Goal: Transaction & Acquisition: Purchase product/service

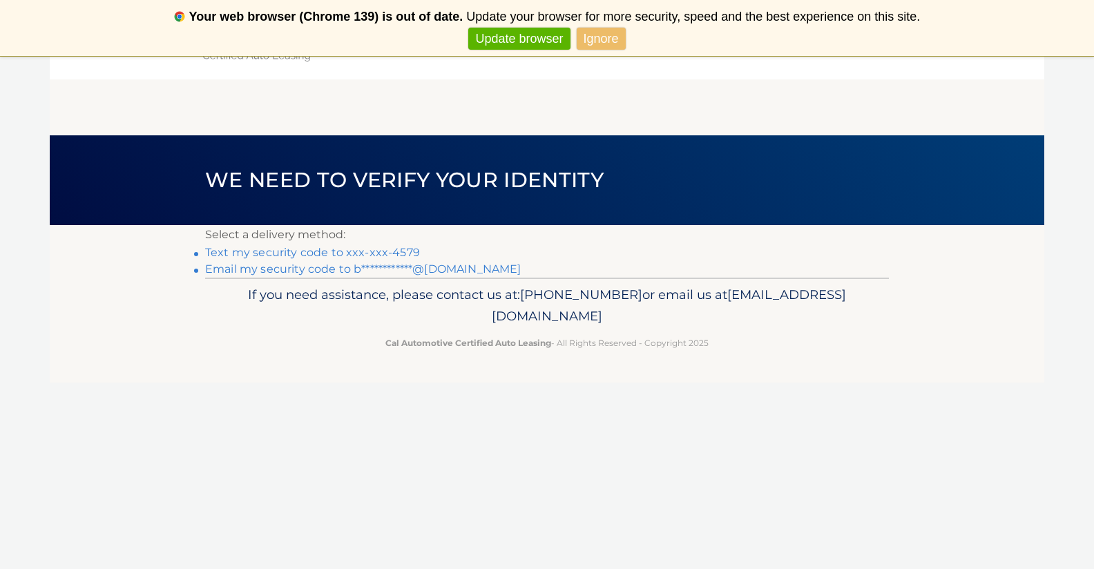
click at [390, 254] on link "Text my security code to xxx-xxx-4579" at bounding box center [312, 252] width 215 height 13
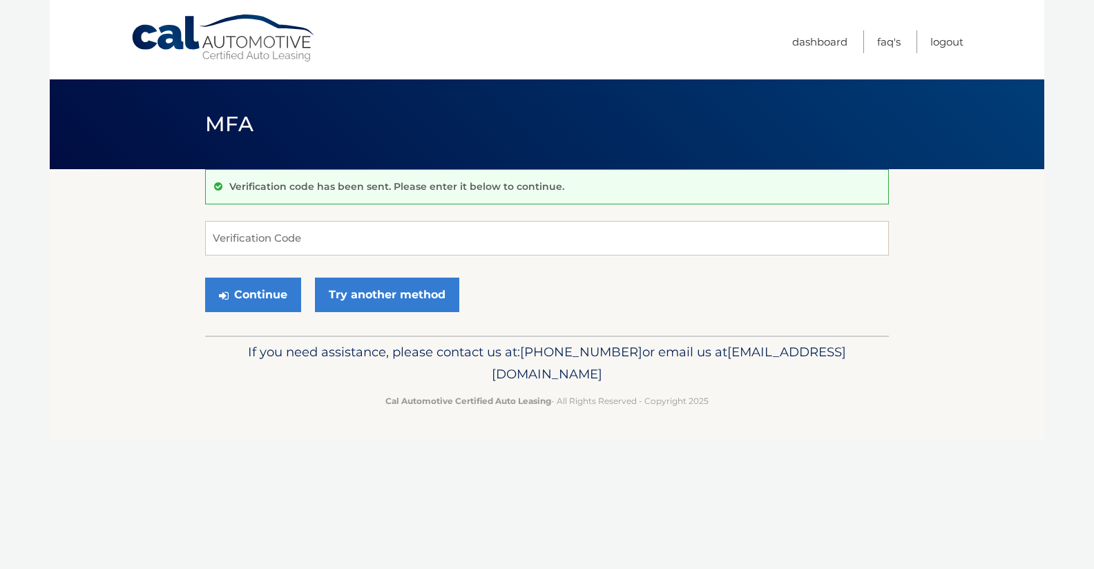
click at [376, 263] on form "Verification Code Continue Try another method" at bounding box center [547, 270] width 684 height 98
click at [343, 236] on input "Verification Code" at bounding box center [547, 238] width 684 height 35
type input "290377"
click at [252, 306] on button "Continue" at bounding box center [253, 295] width 96 height 35
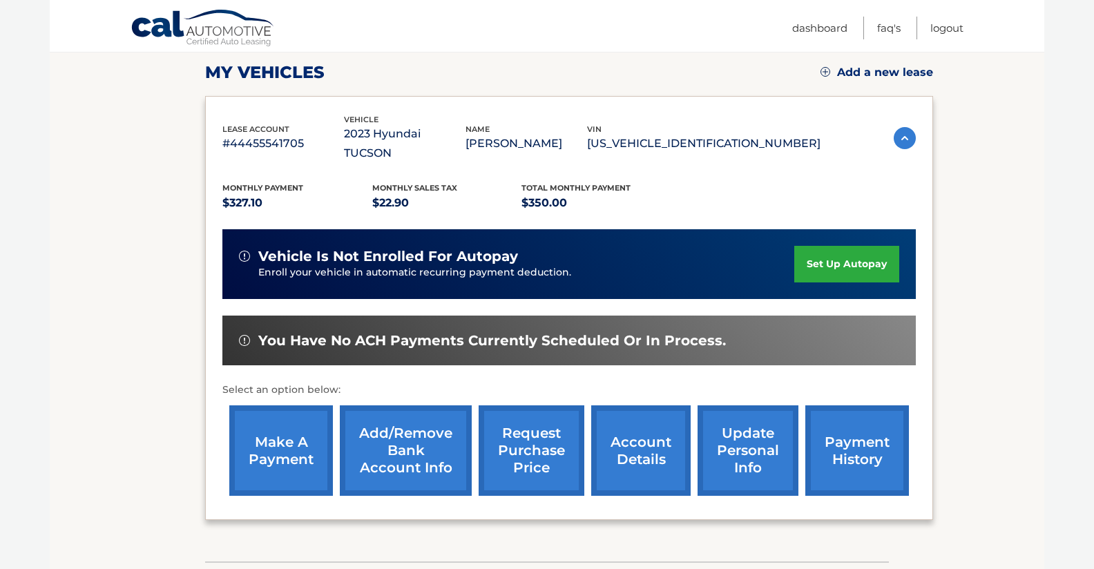
scroll to position [193, 0]
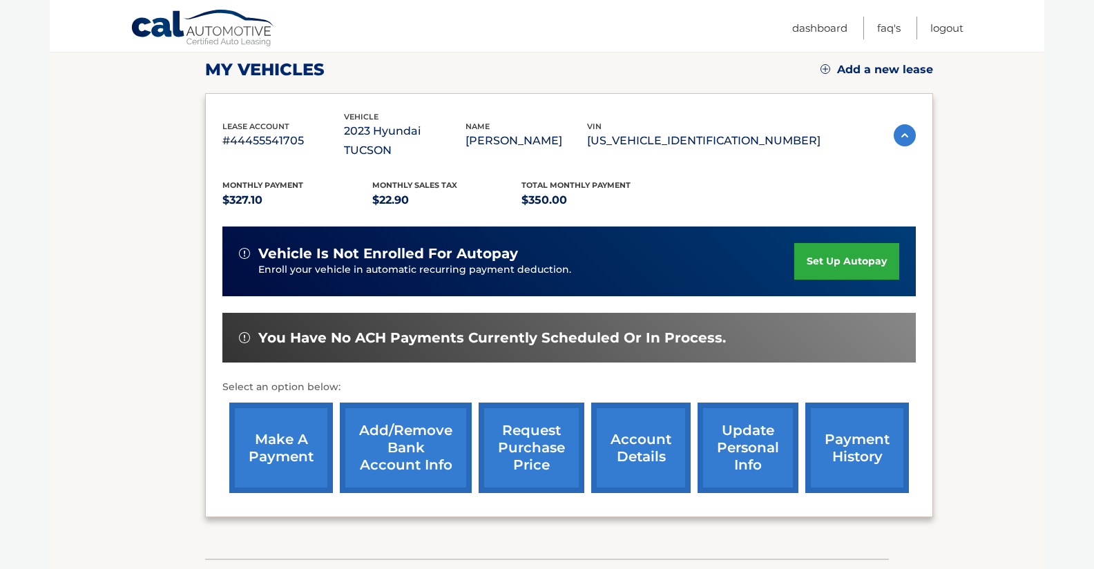
click at [303, 434] on link "make a payment" at bounding box center [281, 448] width 104 height 91
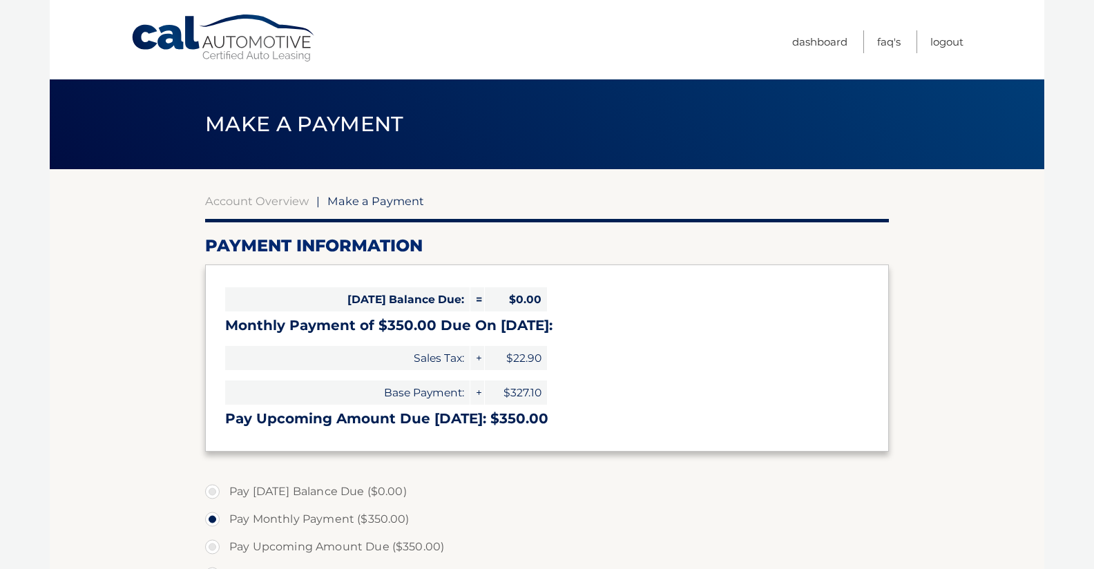
select select "MzBkMWJiYTAtZmVhYy00ZTYxLWJmMTItODg4ZTlhNTJlMTA5"
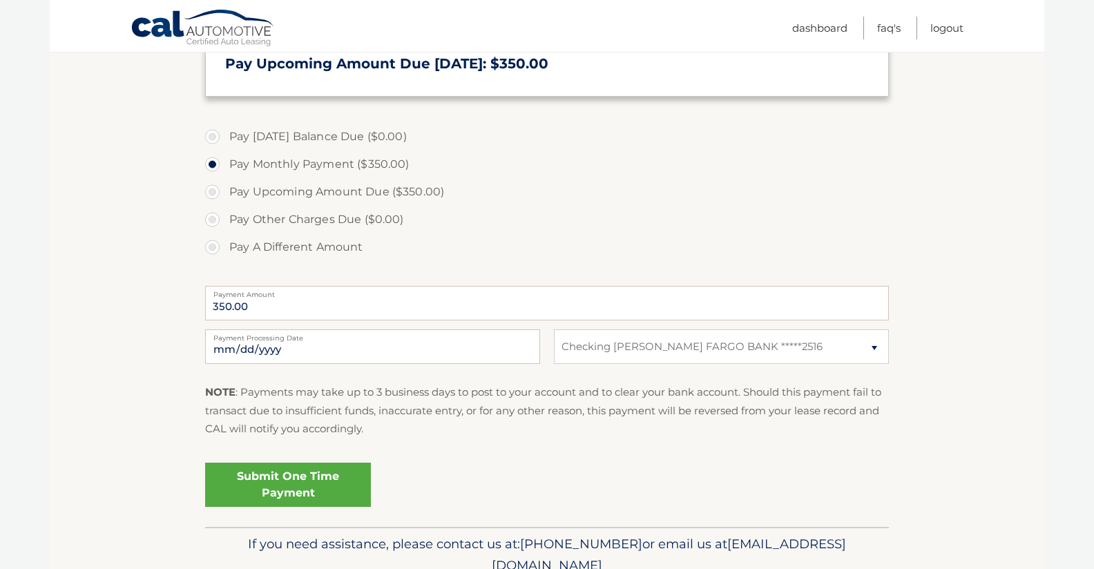
scroll to position [357, 0]
click at [292, 484] on link "Submit One Time Payment" at bounding box center [288, 484] width 166 height 44
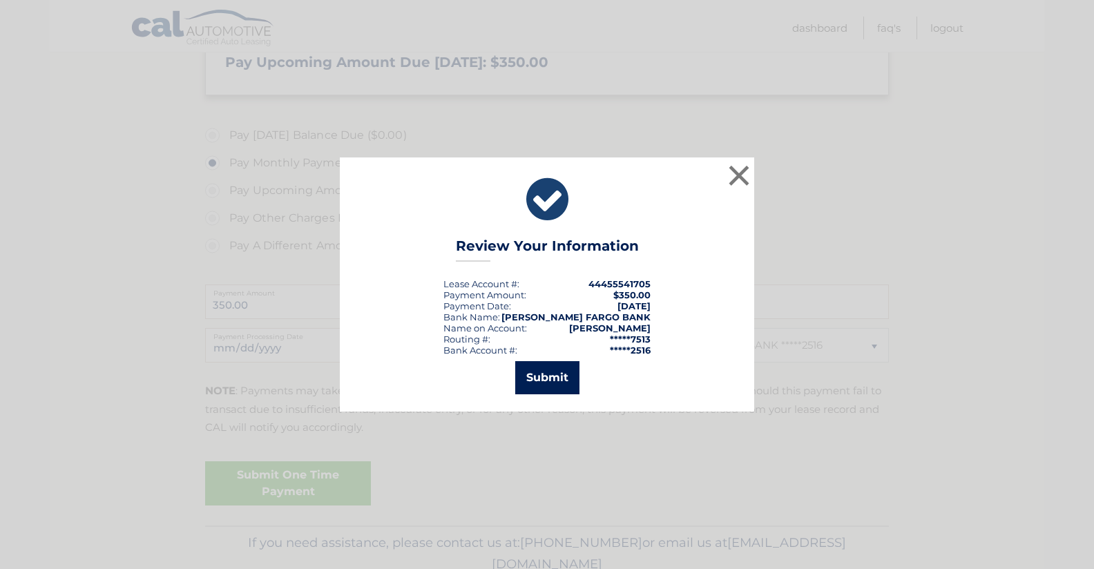
click at [560, 381] on button "Submit" at bounding box center [547, 377] width 64 height 33
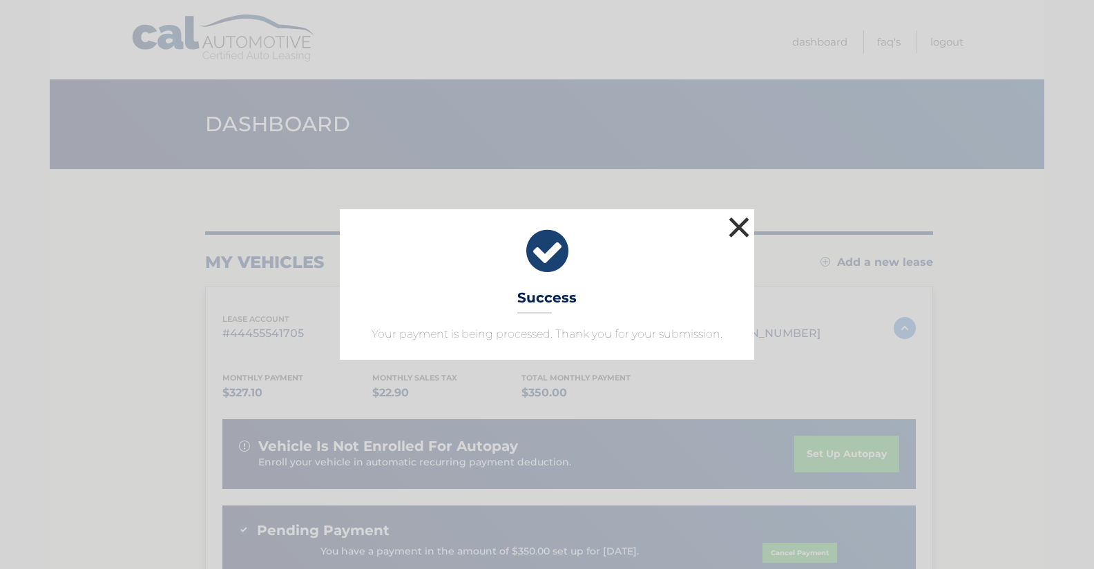
click at [743, 225] on button "×" at bounding box center [740, 228] width 28 height 28
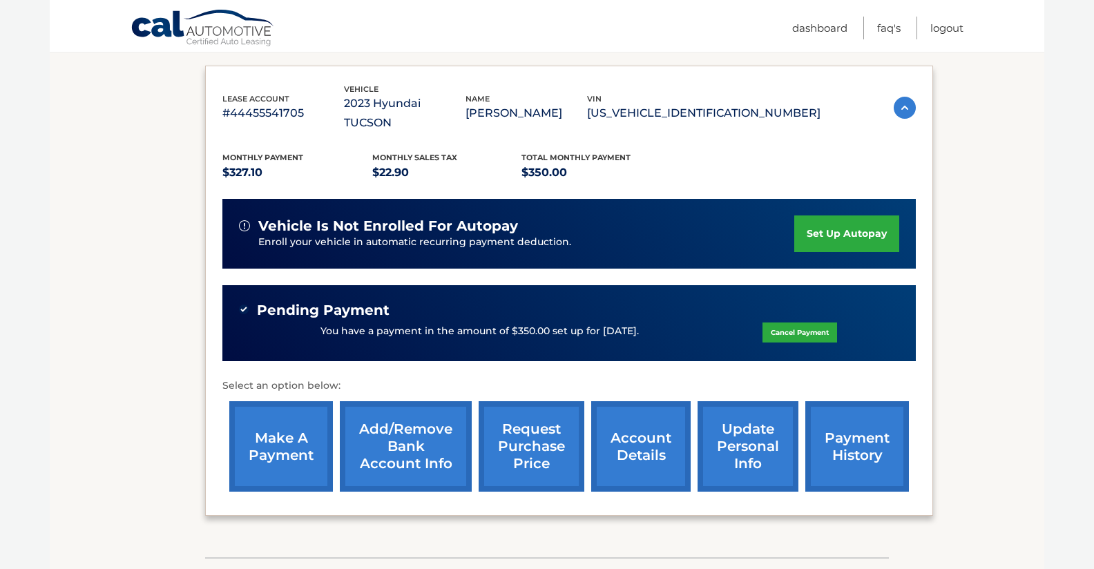
scroll to position [226, 0]
